Goal: Information Seeking & Learning: Learn about a topic

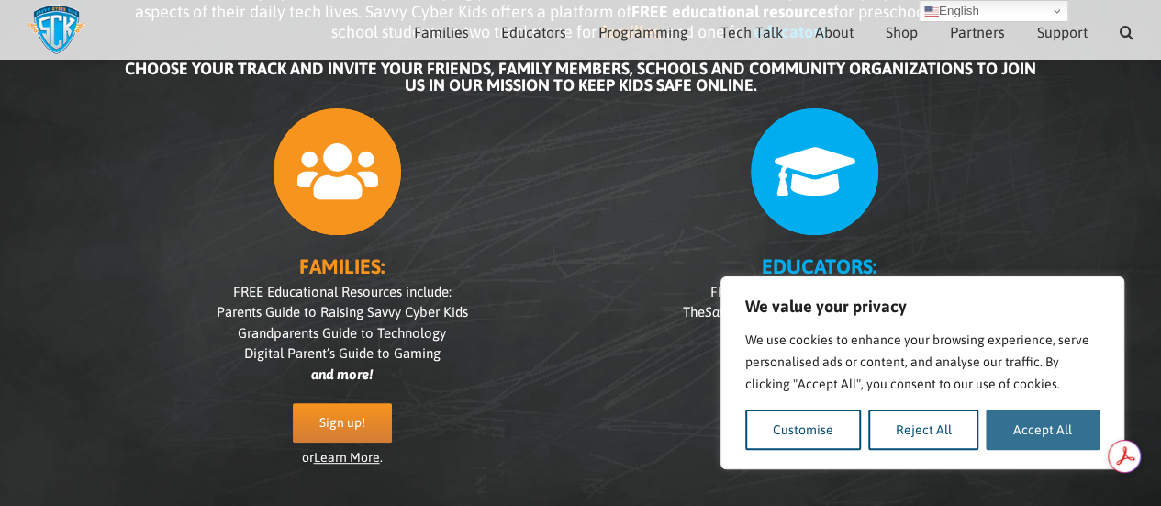
click at [1008, 423] on button "Accept All" at bounding box center [1043, 429] width 114 height 40
checkbox input "true"
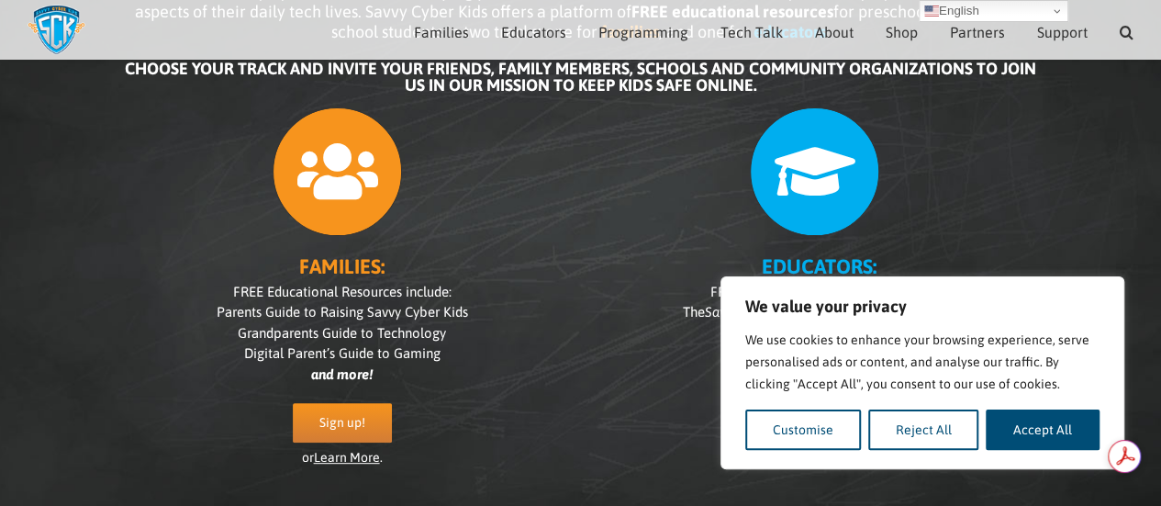
checkbox input "true"
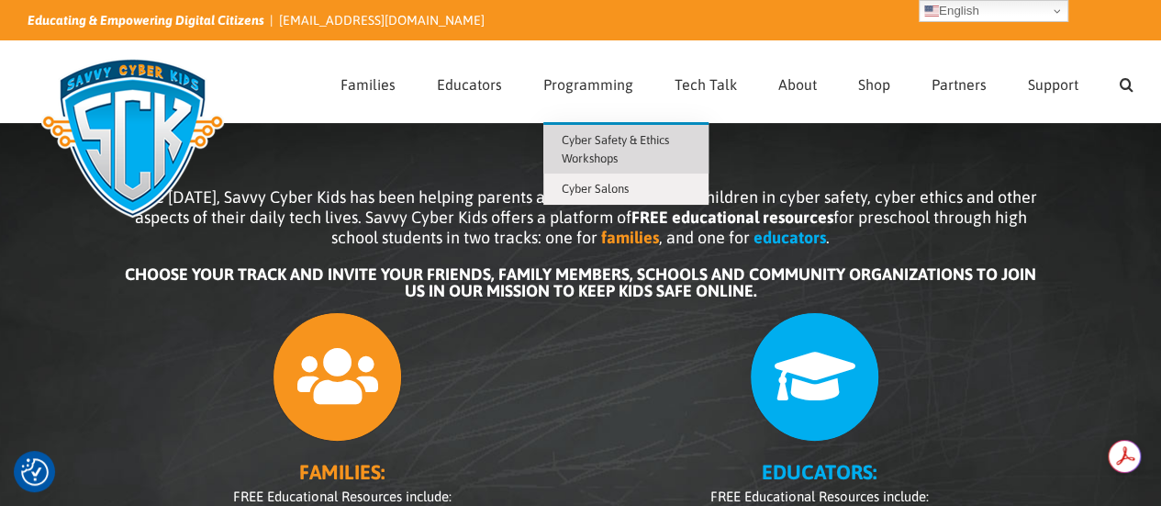
click at [620, 141] on span "Cyber Safety & Ethics Workshops" at bounding box center [615, 149] width 107 height 32
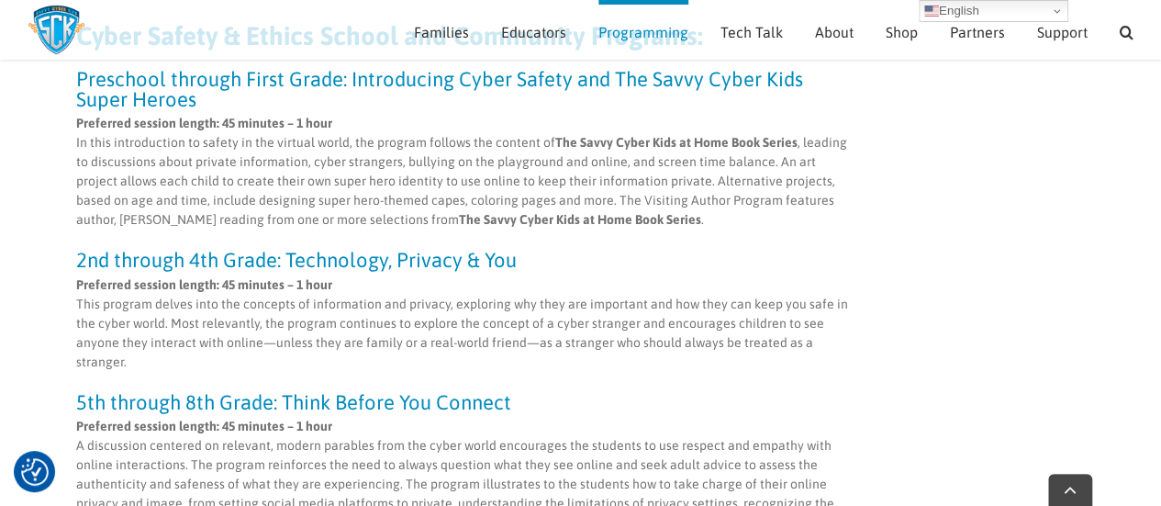
scroll to position [642, 0]
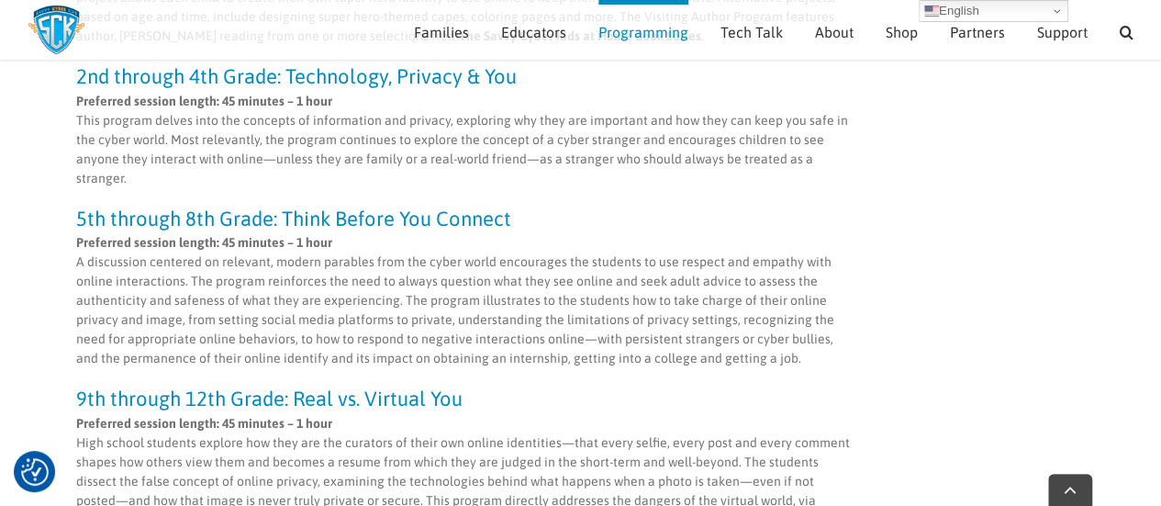
click at [484, 221] on h3 "5th through 8th Grade: Think Before You Connect" at bounding box center [463, 218] width 775 height 20
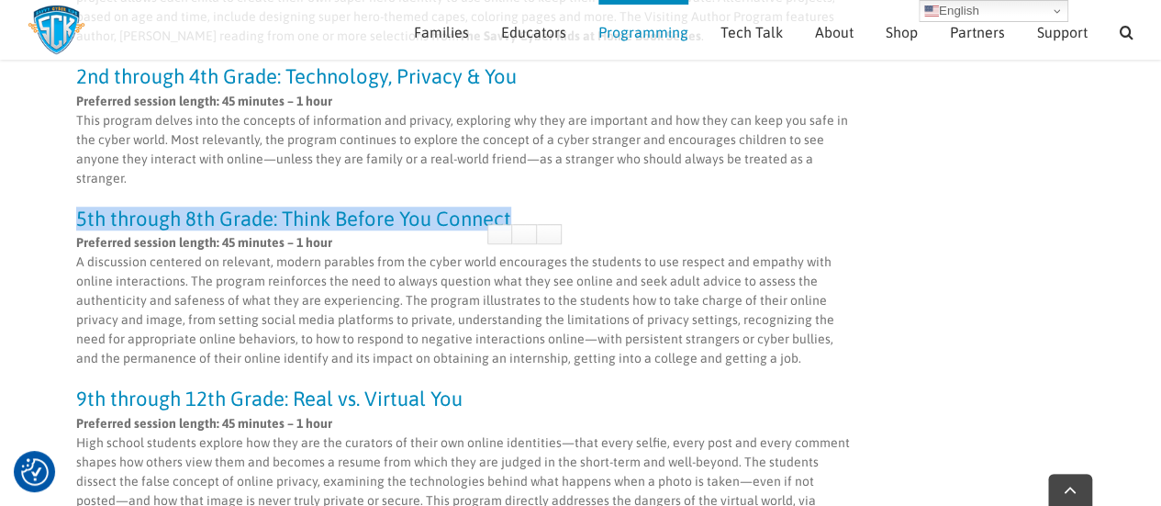
click at [484, 221] on h3 "5th through 8th Grade: Think Before You Connect" at bounding box center [463, 218] width 775 height 20
click at [443, 282] on p "Preferred session length: 45 minutes – 1 hour A discussion centered on relevant…" at bounding box center [463, 300] width 775 height 135
drag, startPoint x: 156, startPoint y: 217, endPoint x: 395, endPoint y: 247, distance: 240.5
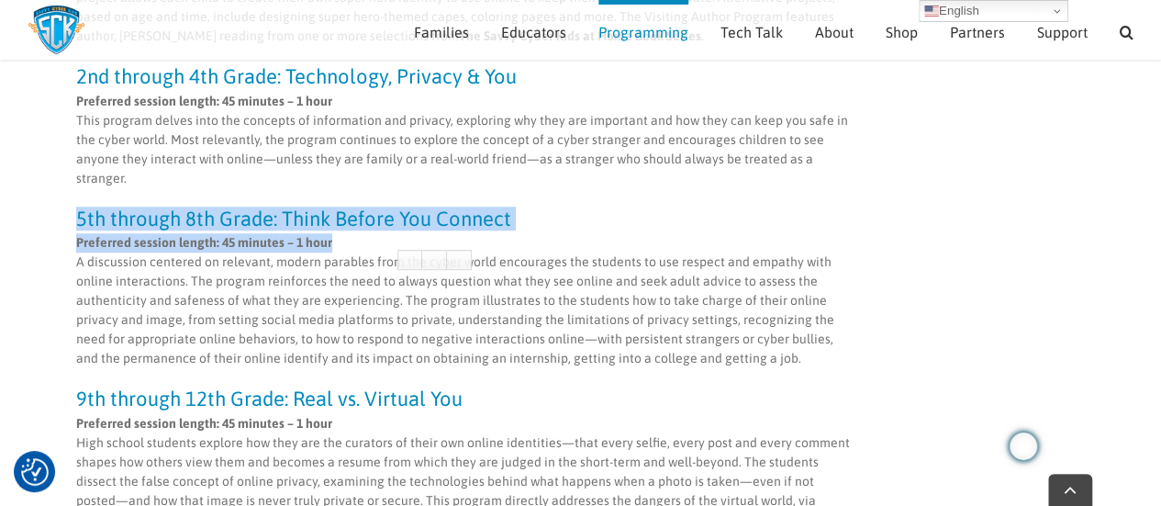
click at [407, 247] on p "Preferred session length: 45 minutes – 1 hour A discussion centered on relevant…" at bounding box center [463, 300] width 775 height 135
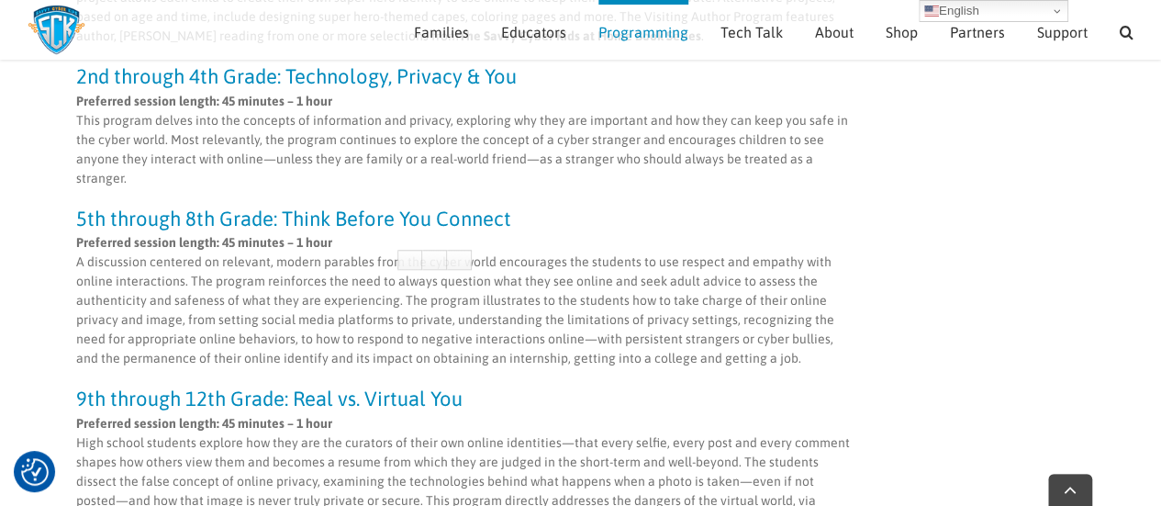
click at [544, 260] on p "Preferred session length: 45 minutes – 1 hour A discussion centered on relevant…" at bounding box center [463, 300] width 775 height 135
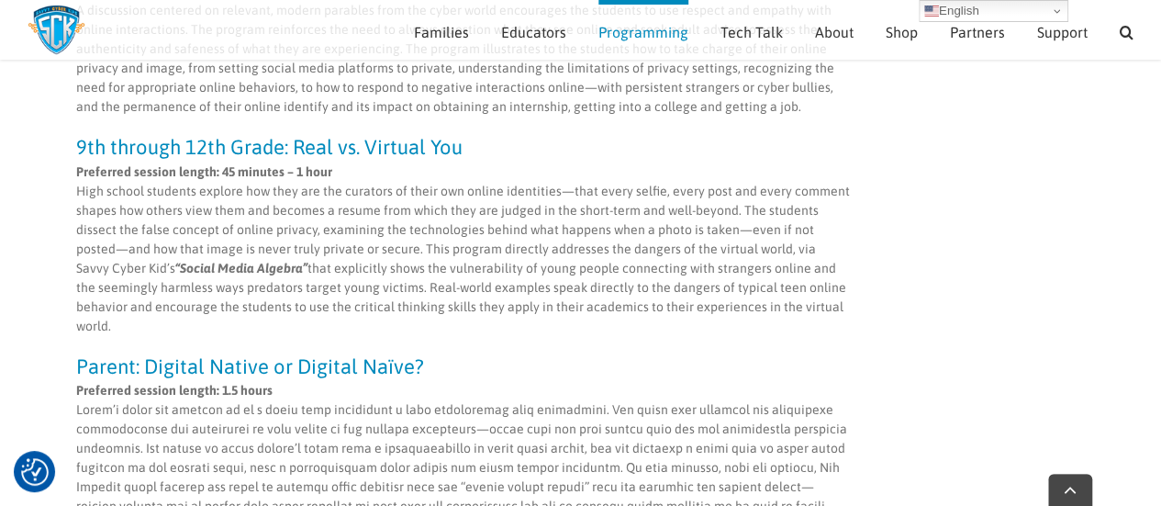
scroll to position [932, 0]
